Goal: Task Accomplishment & Management: Use online tool/utility

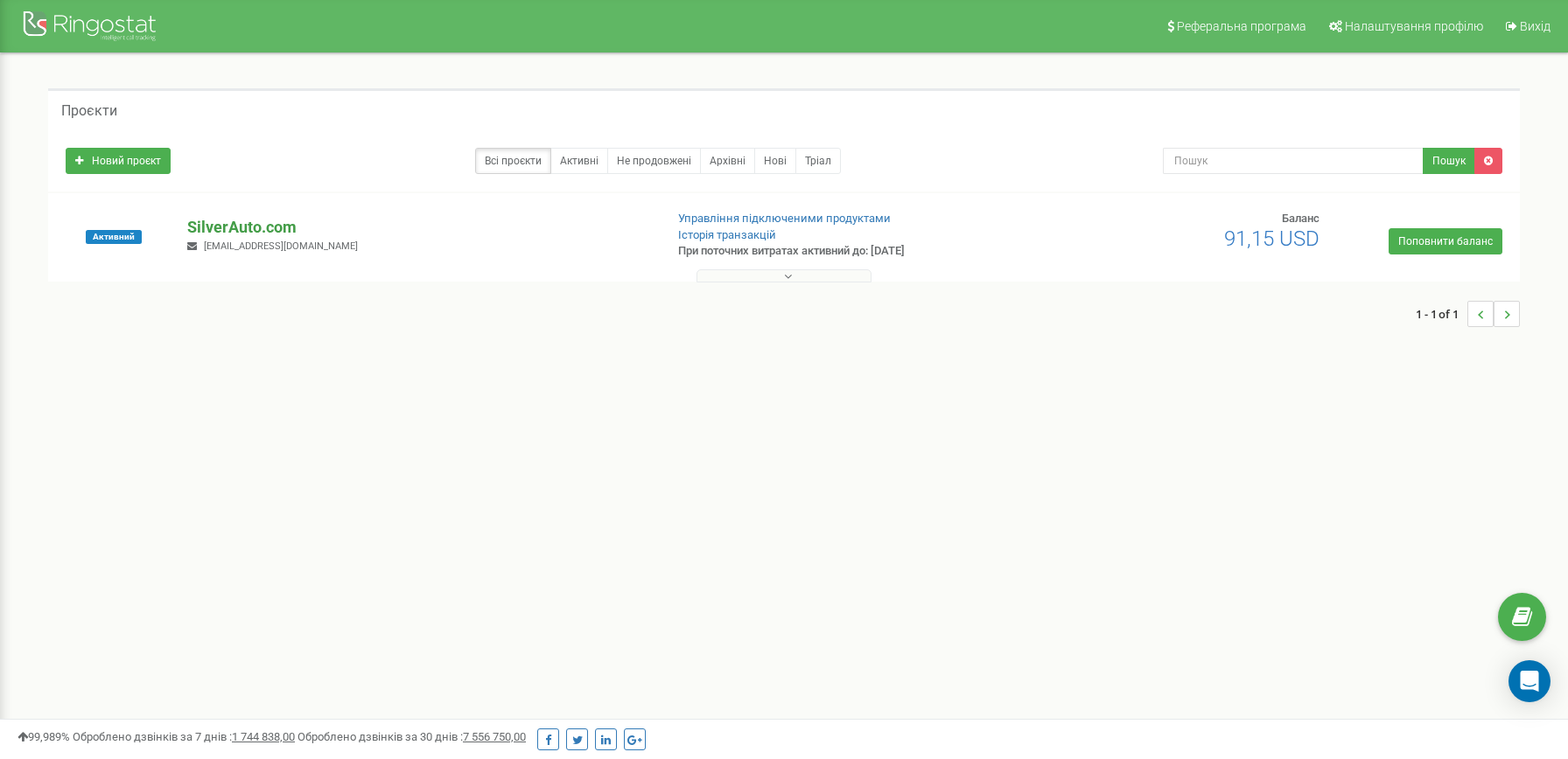
click at [248, 235] on p "SilverAuto.сom" at bounding box center [417, 227] width 461 height 23
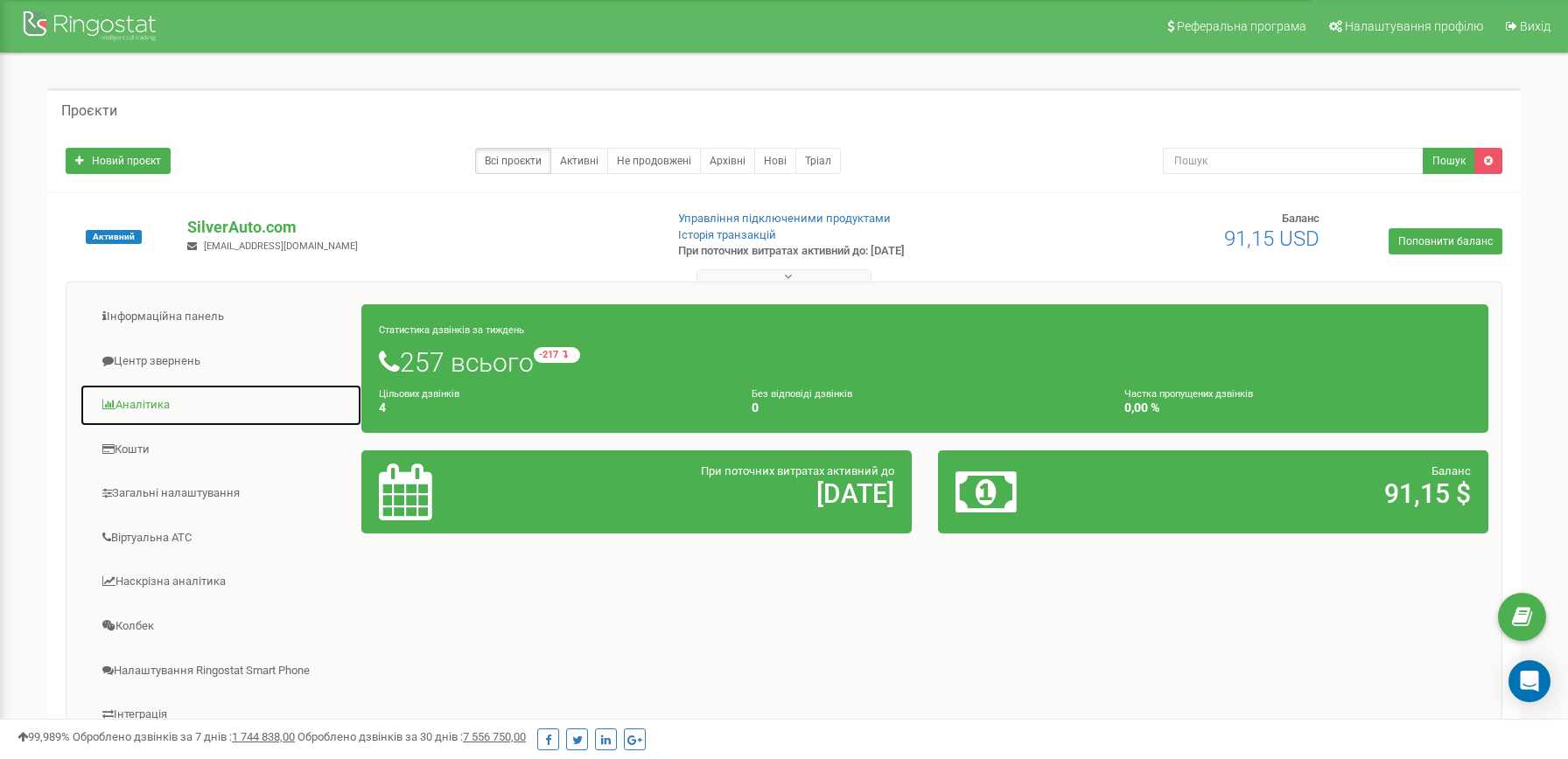
click at [225, 413] on link "Аналiтика" at bounding box center [220, 405] width 282 height 43
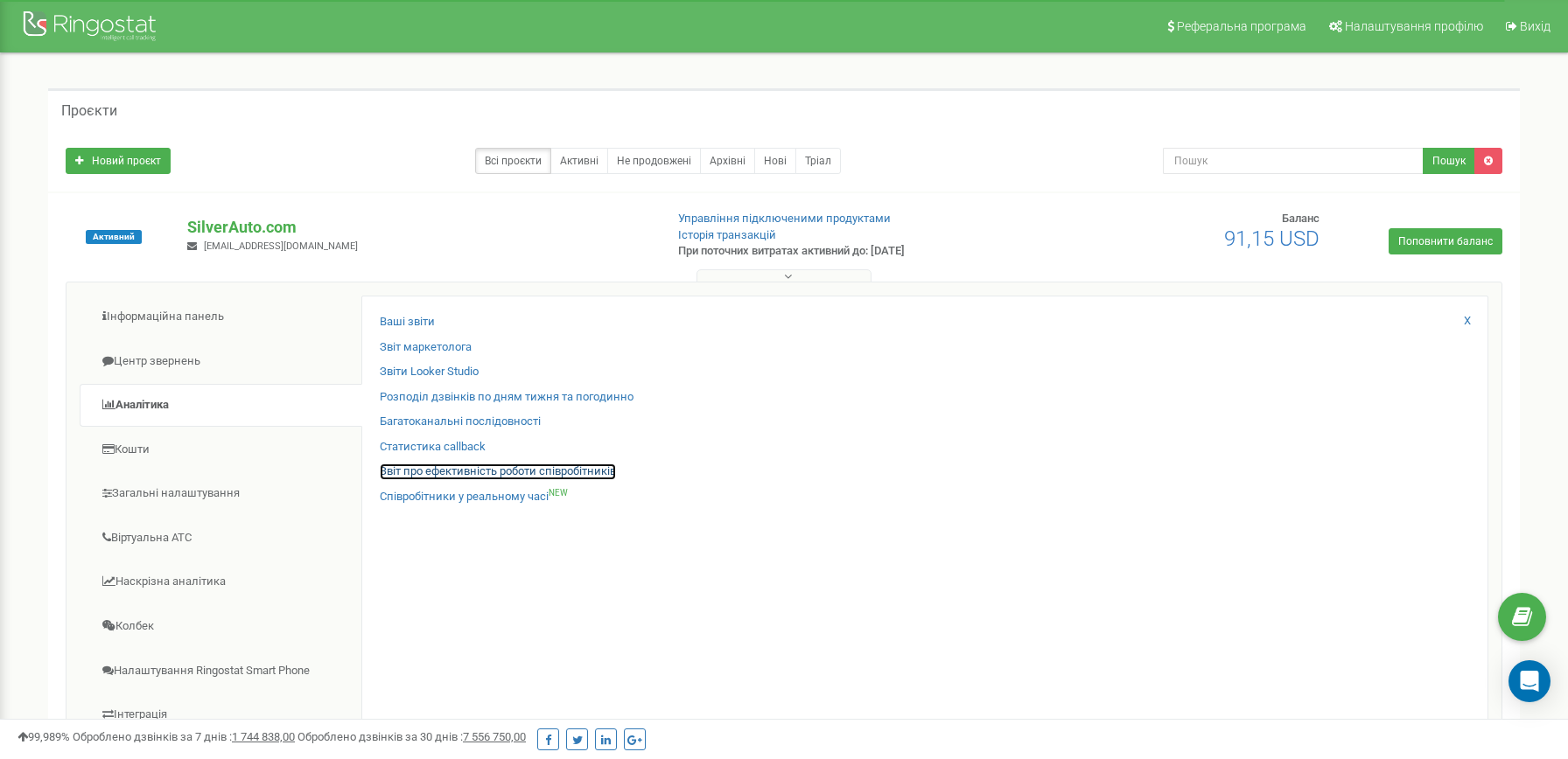
click at [499, 472] on link "Звіт про ефективність роботи співробітників" at bounding box center [498, 472] width 236 height 17
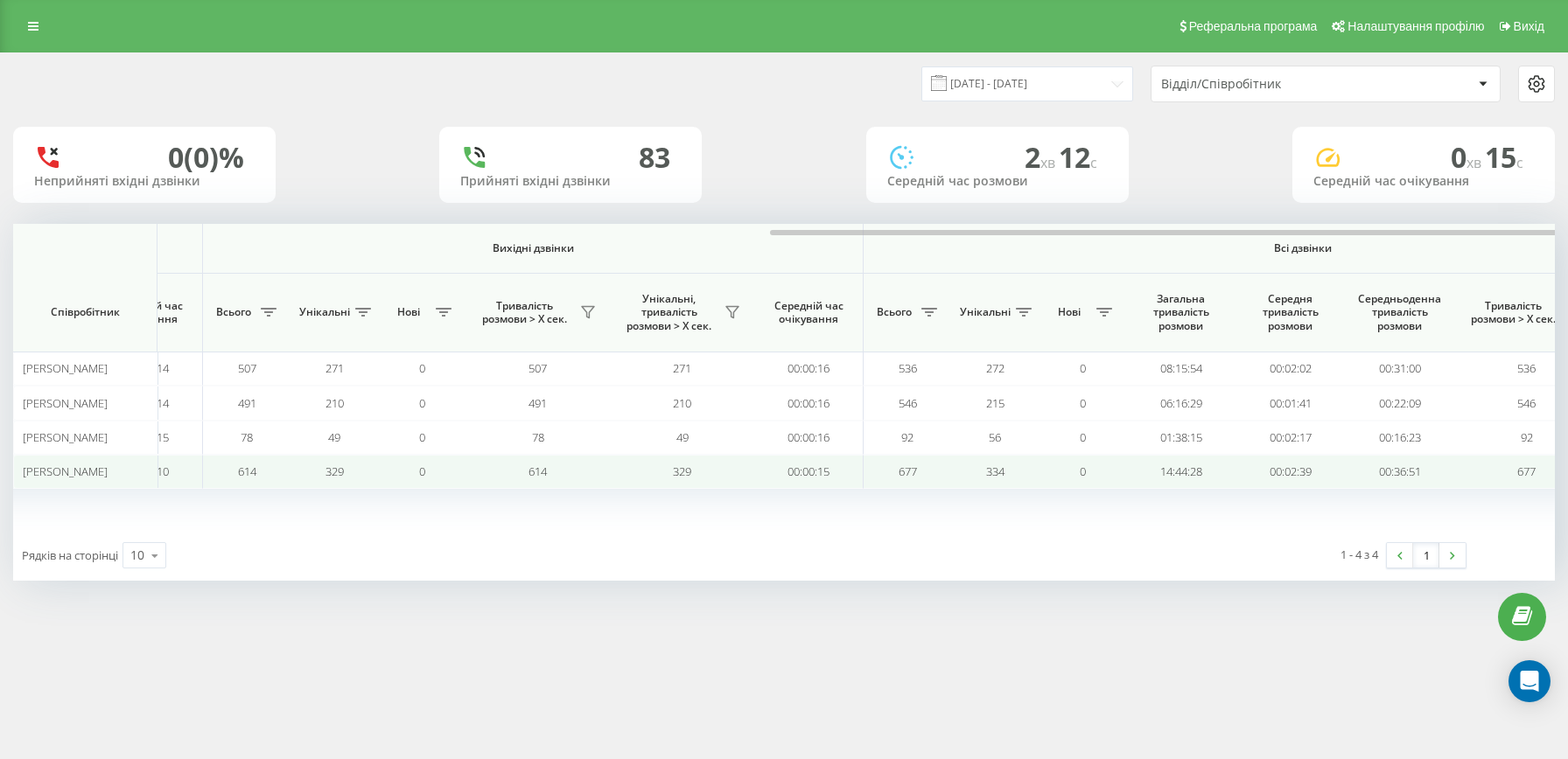
scroll to position [0, 900]
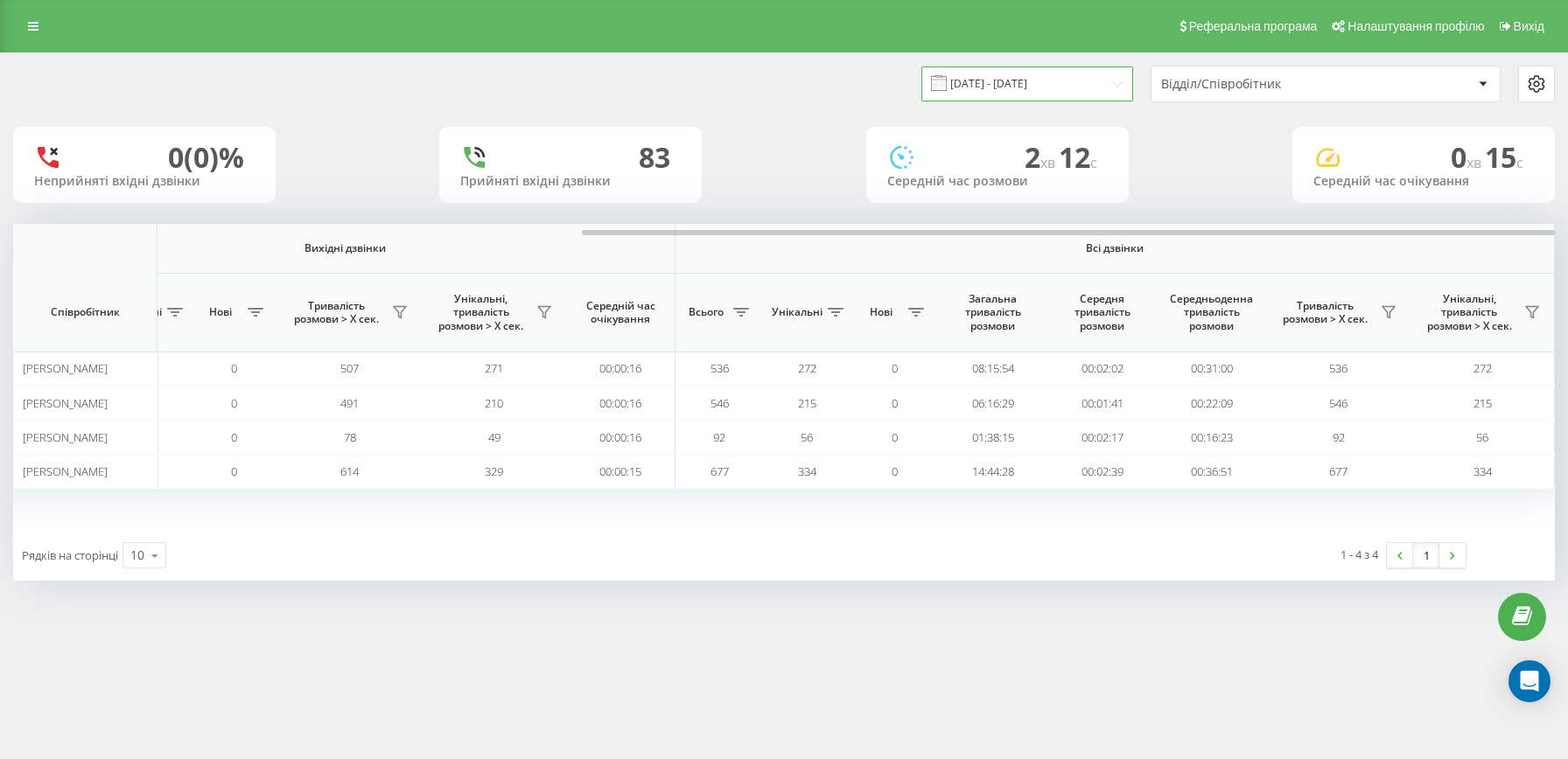
click at [1099, 81] on input "20.07.2025 - 20.08.2025" at bounding box center [1028, 83] width 212 height 34
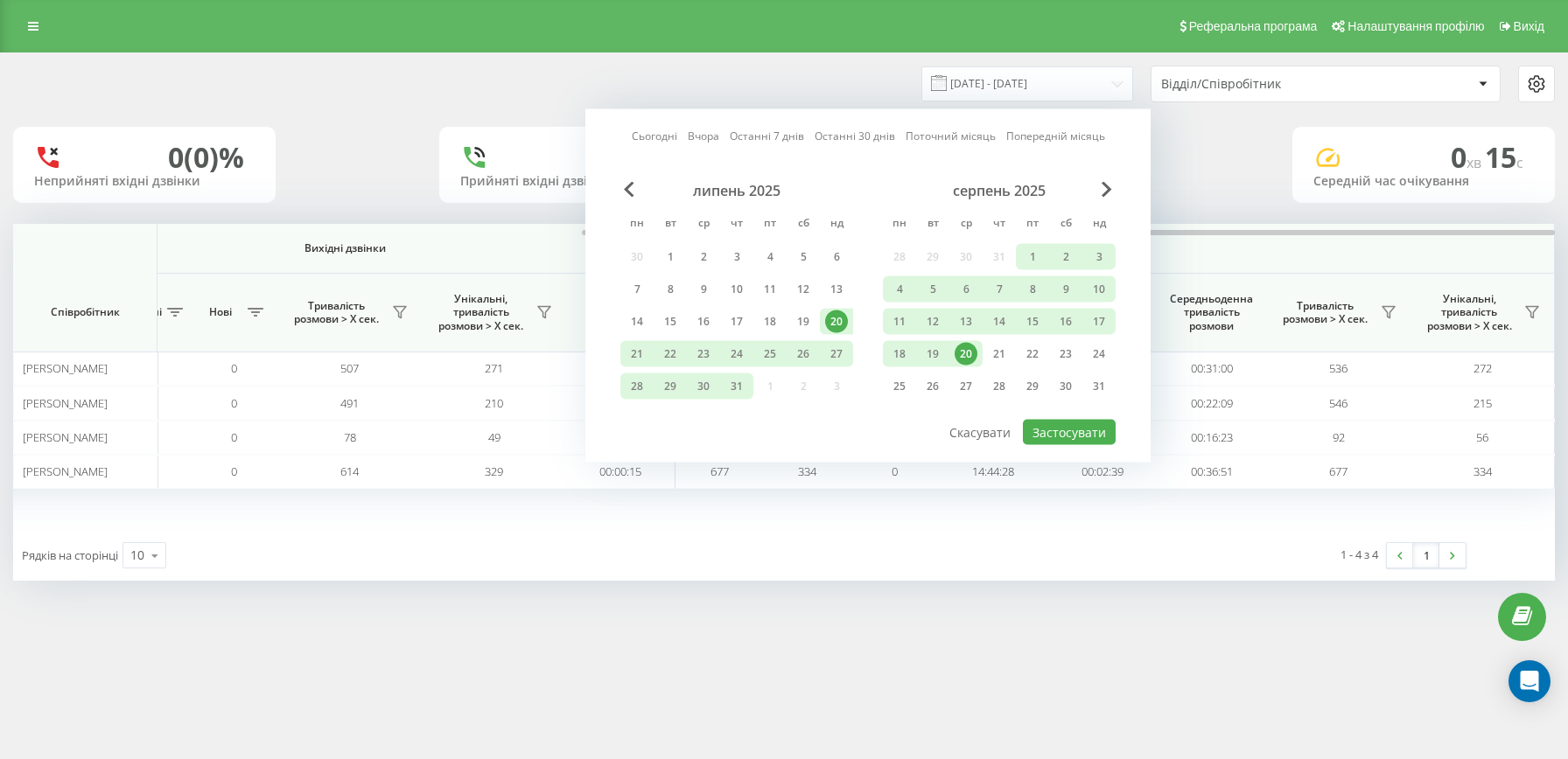
click at [959, 349] on div "20" at bounding box center [965, 354] width 23 height 23
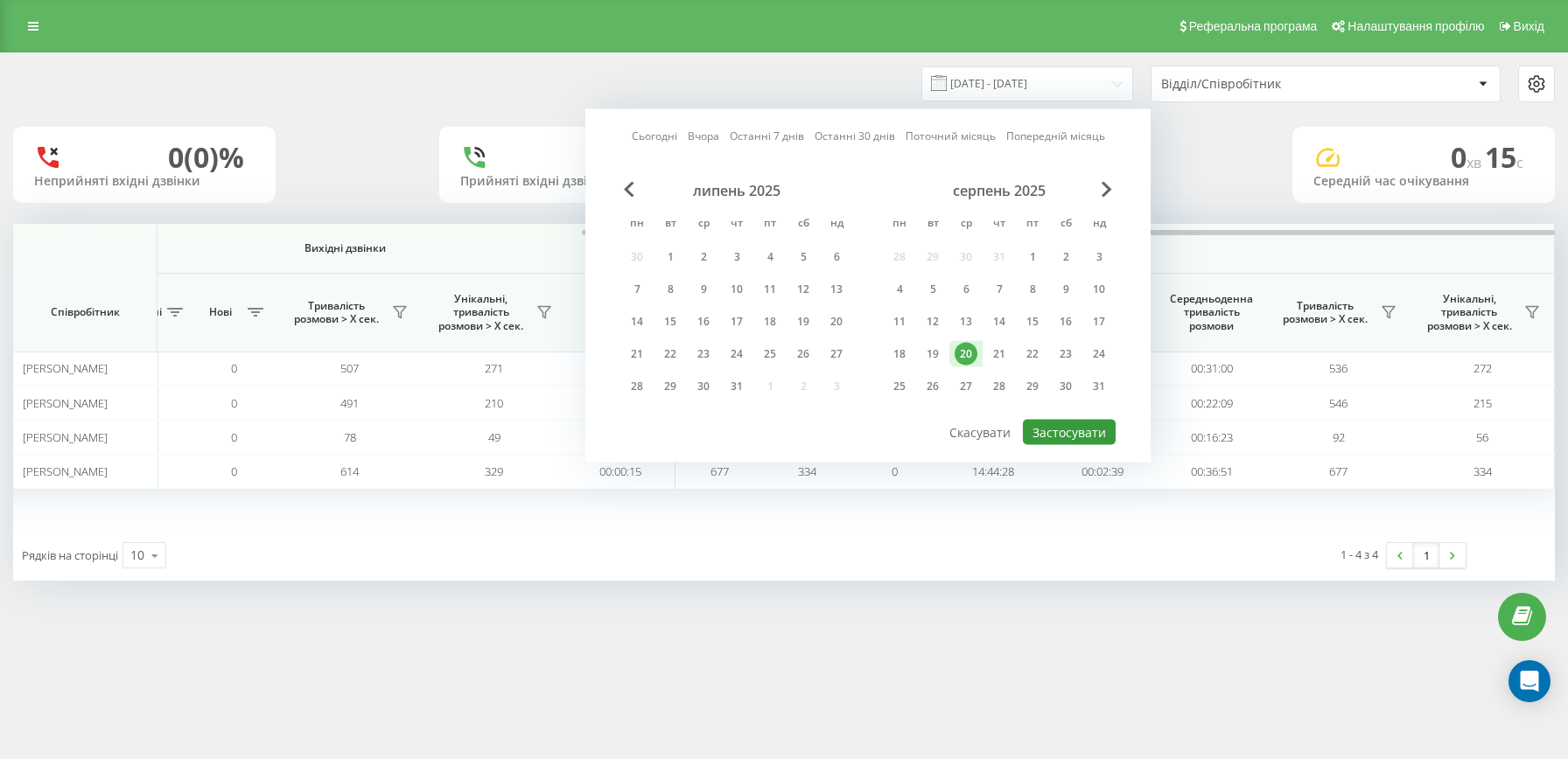
click at [1067, 437] on button "Застосувати" at bounding box center [1069, 433] width 93 height 26
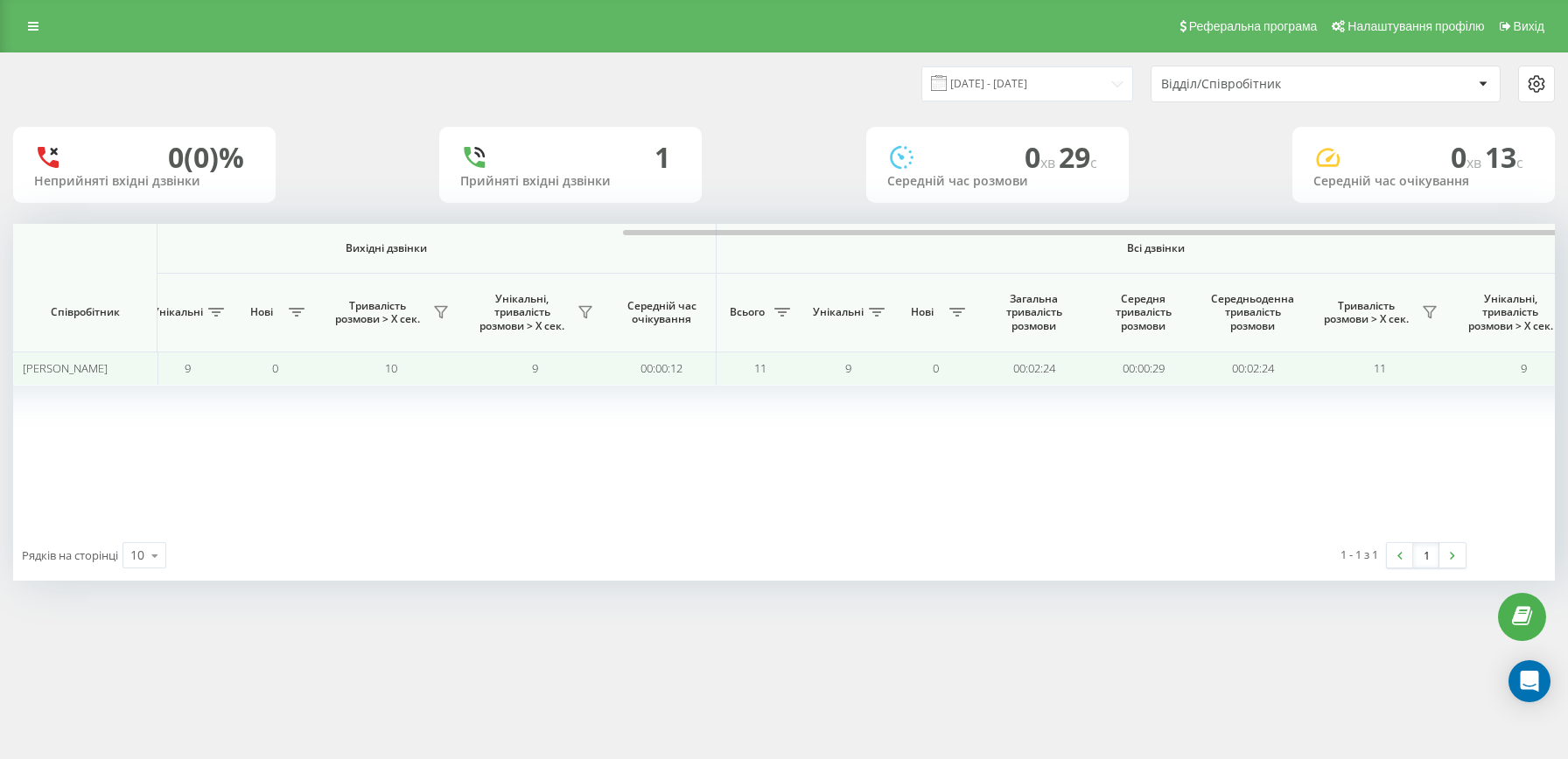
scroll to position [0, 900]
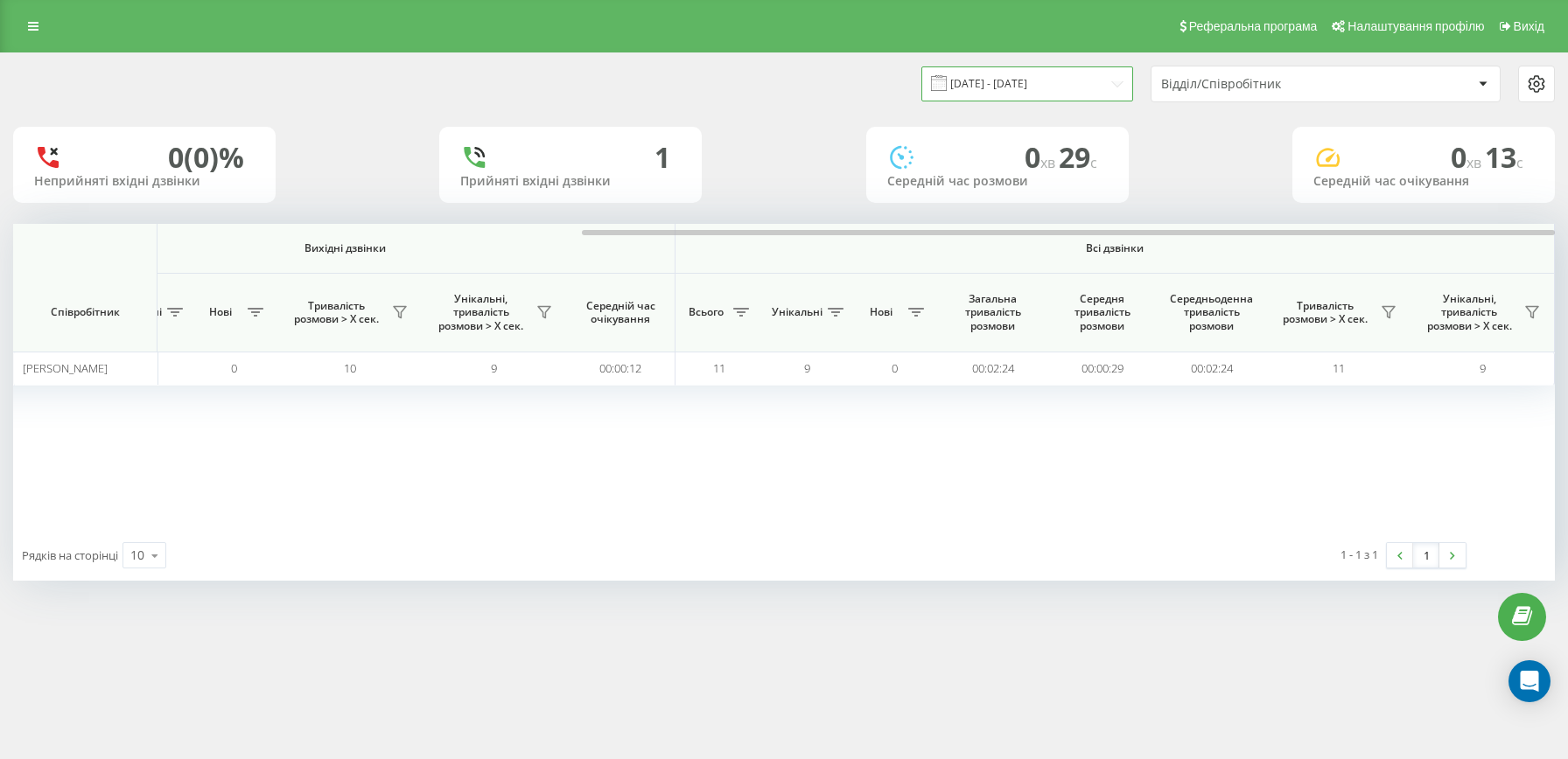
click at [1032, 84] on input "20.08.2025 - 20.08.2025" at bounding box center [1028, 83] width 212 height 34
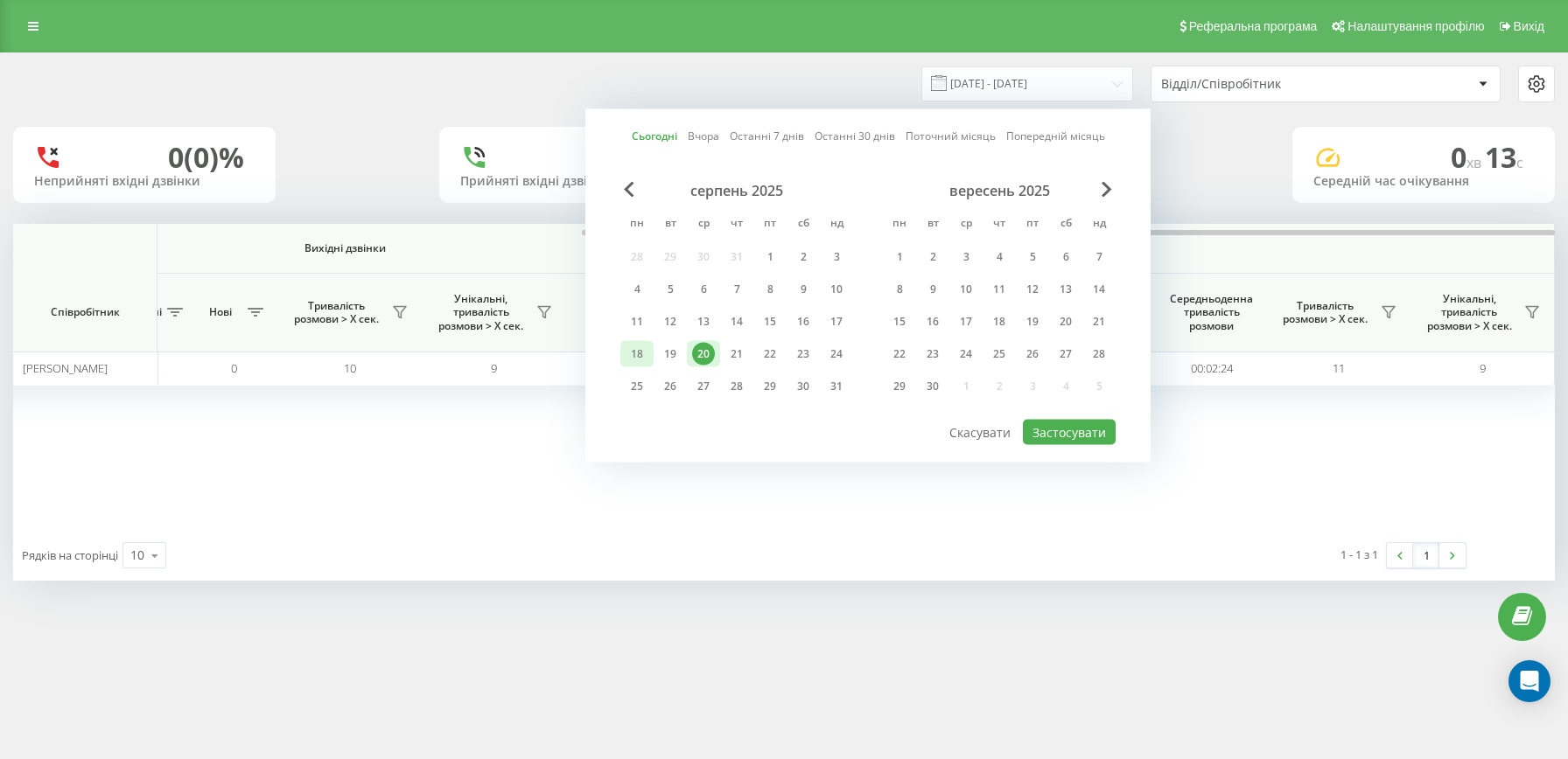
click at [645, 357] on div "18" at bounding box center [636, 354] width 23 height 23
click at [711, 363] on div "20" at bounding box center [703, 354] width 23 height 23
click at [1101, 423] on button "Застосувати" at bounding box center [1069, 433] width 93 height 26
type input "18.08.2025 - 20.08.2025"
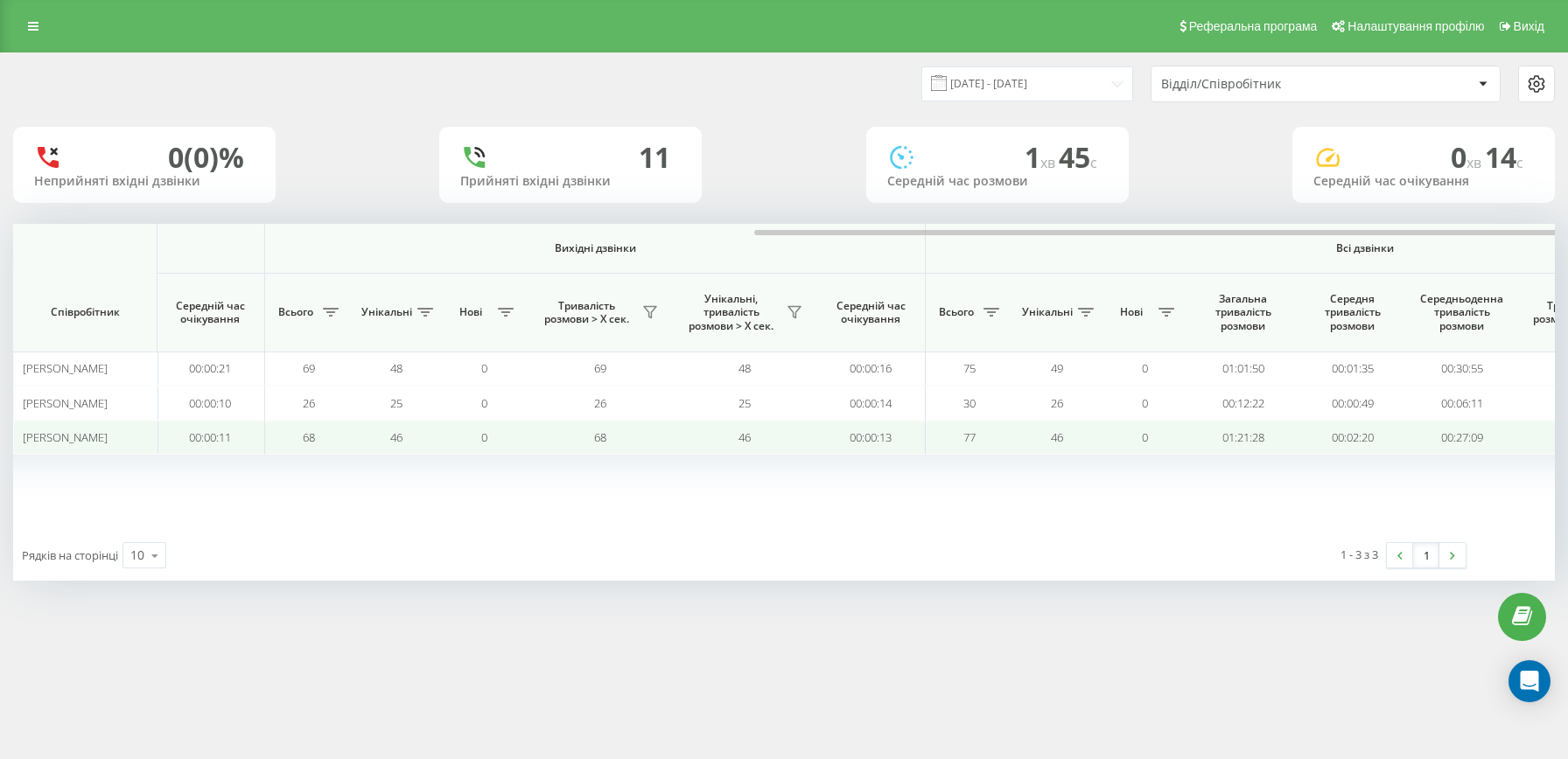
scroll to position [0, 900]
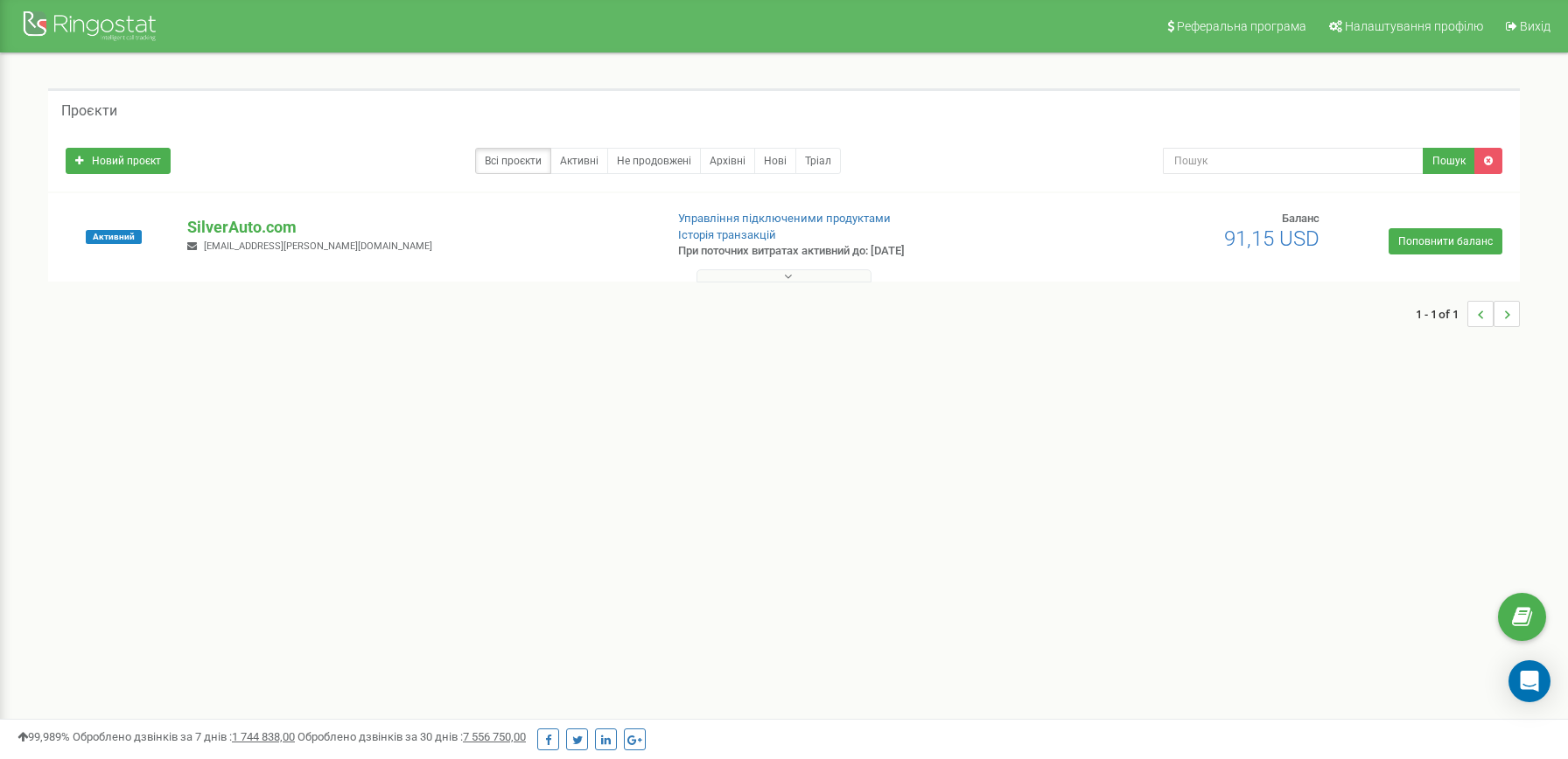
click at [746, 413] on div "Реферальна програма Налаштування профілю Вихід Проєкти Новий проєкт Всі проєкти…" at bounding box center [784, 524] width 1568 height 1049
